Goal: Register for event/course

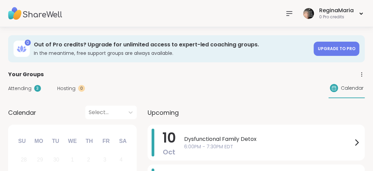
click at [289, 11] on icon at bounding box center [289, 13] width 8 height 8
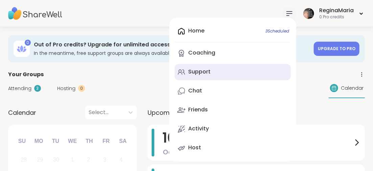
click at [203, 72] on div "Support" at bounding box center [199, 71] width 22 height 7
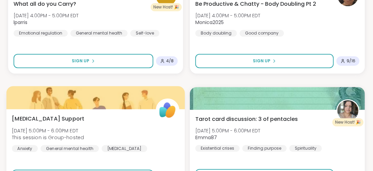
scroll to position [981, 0]
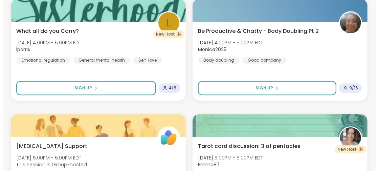
scroll to position [954, 0]
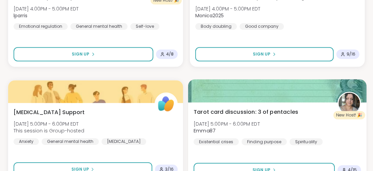
click at [227, 113] on span "Tarot card discussion: 3 of pentacles" at bounding box center [245, 112] width 105 height 8
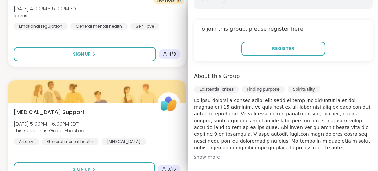
scroll to position [169, 0]
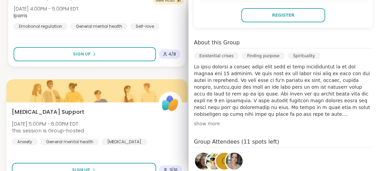
click at [108, 152] on div "[MEDICAL_DATA] Support [DATE] 5:00PM - 6:00PM EDT This session is Group-hosted …" at bounding box center [96, 142] width 181 height 81
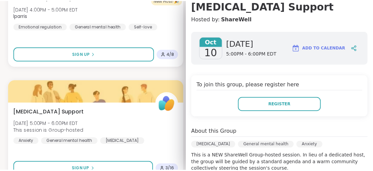
scroll to position [0, 0]
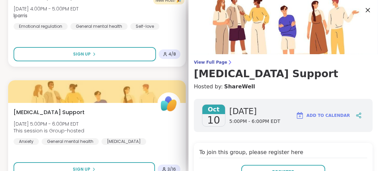
click at [366, 10] on icon at bounding box center [368, 10] width 4 height 4
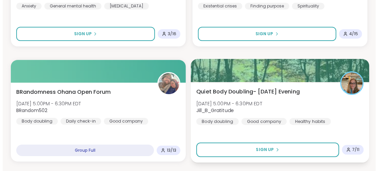
scroll to position [1191, 0]
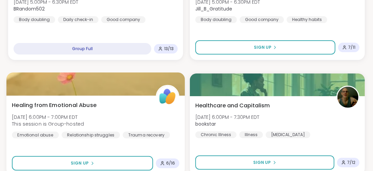
click at [79, 104] on span "Healing from Emotional Abuse" at bounding box center [54, 105] width 85 height 8
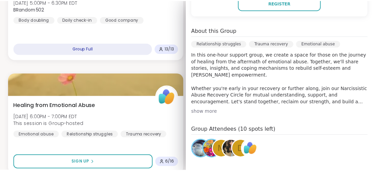
scroll to position [203, 0]
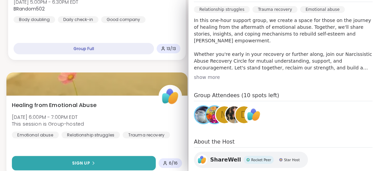
click at [105, 161] on button "Sign Up" at bounding box center [84, 163] width 144 height 15
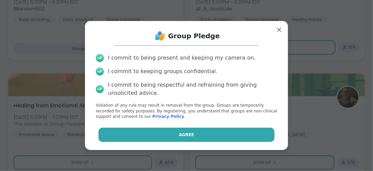
click at [179, 135] on span "Agree" at bounding box center [186, 135] width 15 height 6
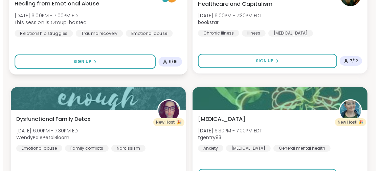
scroll to position [1326, 0]
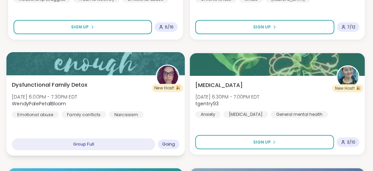
click at [76, 83] on span "Dysfunctional Family Detox" at bounding box center [49, 85] width 75 height 8
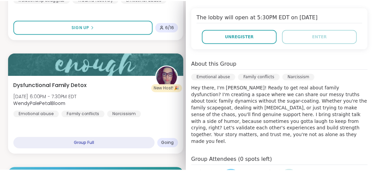
scroll to position [169, 0]
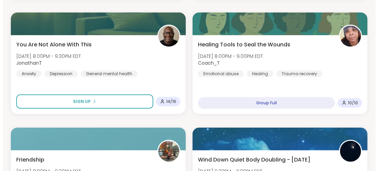
scroll to position [1630, 0]
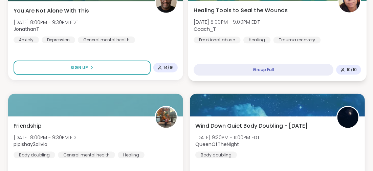
click at [232, 9] on span "Healing Tools to Seal the Wounds" at bounding box center [240, 10] width 94 height 8
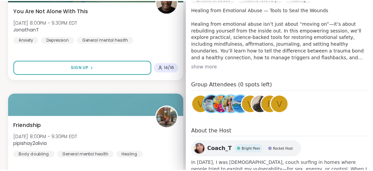
scroll to position [230, 0]
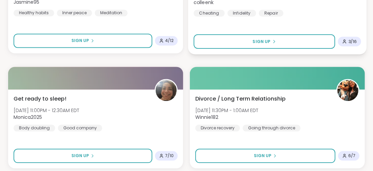
scroll to position [2027, 0]
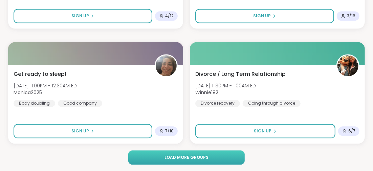
click at [189, 153] on button "Load more groups" at bounding box center [186, 157] width 116 height 14
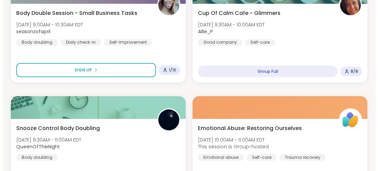
scroll to position [2467, 0]
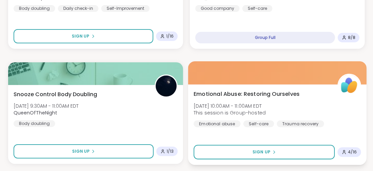
click at [232, 94] on span "Emotional Abuse: Restoring Ourselves" at bounding box center [246, 94] width 106 height 8
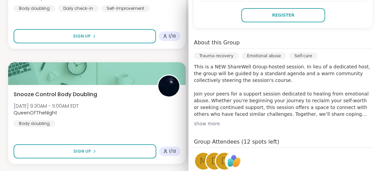
scroll to position [203, 0]
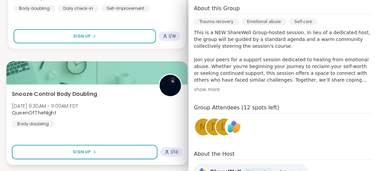
click at [124, 129] on div "Snooze Control Body Doubling [DATE] 9:30AM - 11:00AM EDT QueenOfTheNight Body d…" at bounding box center [96, 124] width 181 height 81
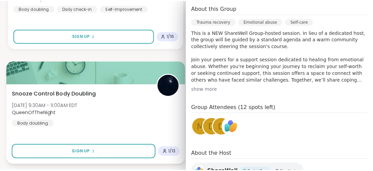
scroll to position [191, 0]
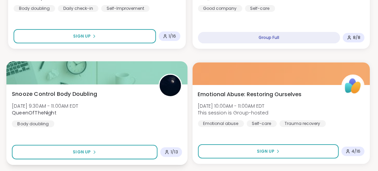
click at [78, 124] on div "Snooze Control Body Doubling [DATE] 9:30AM - 11:00AM EDT QueenOfTheNight Body d…" at bounding box center [97, 108] width 170 height 37
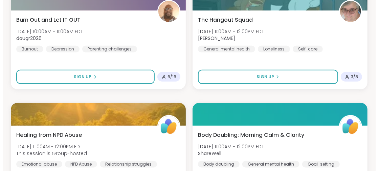
scroll to position [2805, 0]
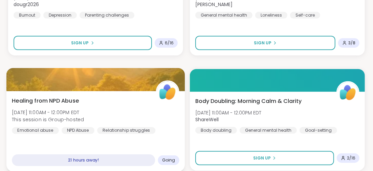
click at [64, 99] on span "Healing from NPD Abuse" at bounding box center [45, 100] width 67 height 8
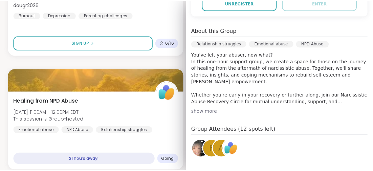
scroll to position [203, 0]
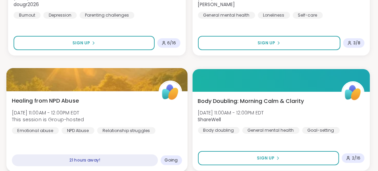
click at [105, 145] on div "Healing from NPD Abuse [DATE] 11:00AM - 12:00PM EDT This session is Group-hoste…" at bounding box center [96, 131] width 181 height 81
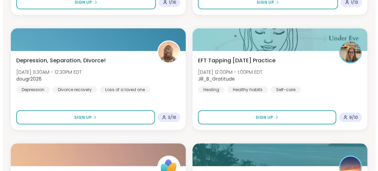
scroll to position [3143, 0]
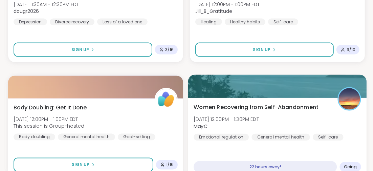
click at [252, 108] on span "Women Recovering from Self-Abandonment" at bounding box center [255, 107] width 125 height 8
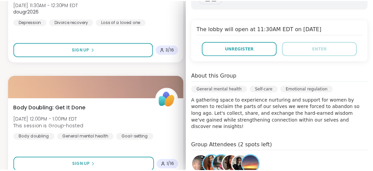
scroll to position [208, 0]
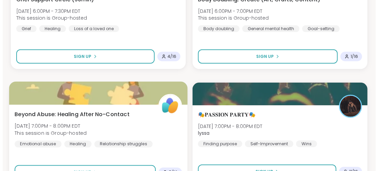
scroll to position [4090, 0]
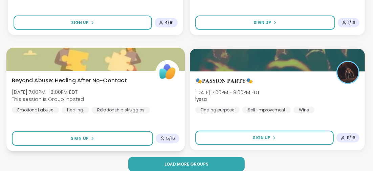
click at [84, 78] on span "Beyond Abuse: Healing After No-Contact" at bounding box center [69, 80] width 115 height 8
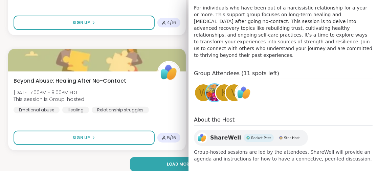
scroll to position [59, 0]
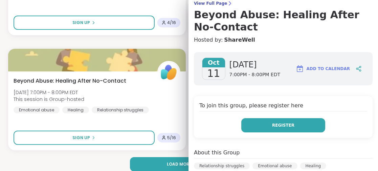
click at [261, 123] on button "Register" at bounding box center [283, 125] width 84 height 14
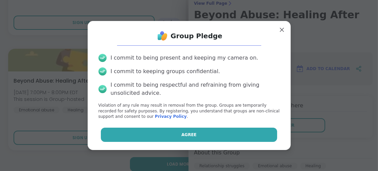
click at [186, 131] on button "Agree" at bounding box center [189, 135] width 176 height 14
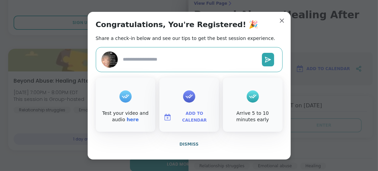
type textarea "*"
